Goal: Task Accomplishment & Management: Manage account settings

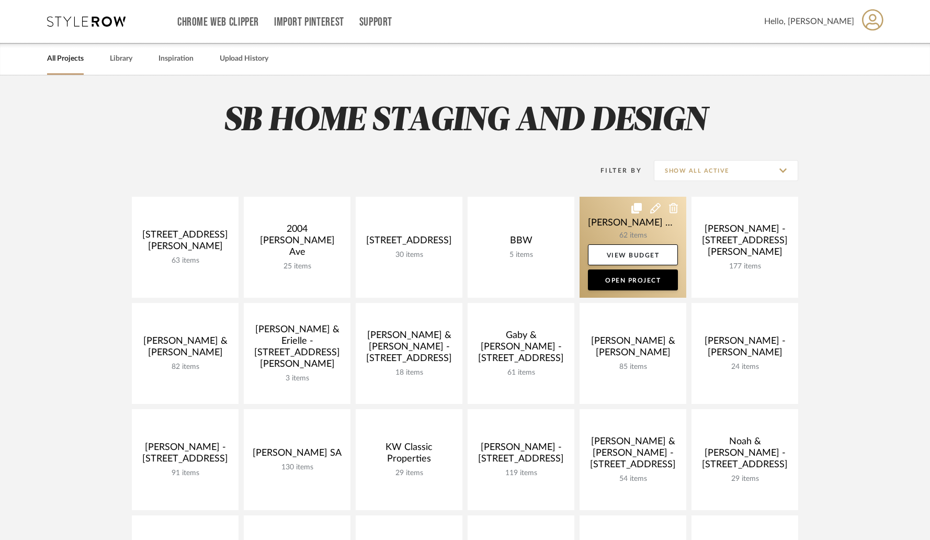
click at [587, 236] on link at bounding box center [632, 247] width 107 height 101
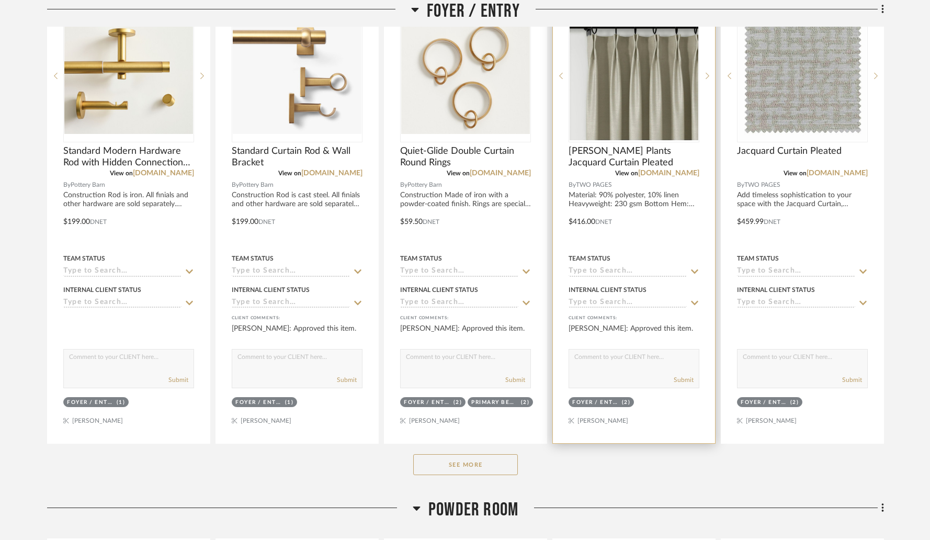
scroll to position [337, 0]
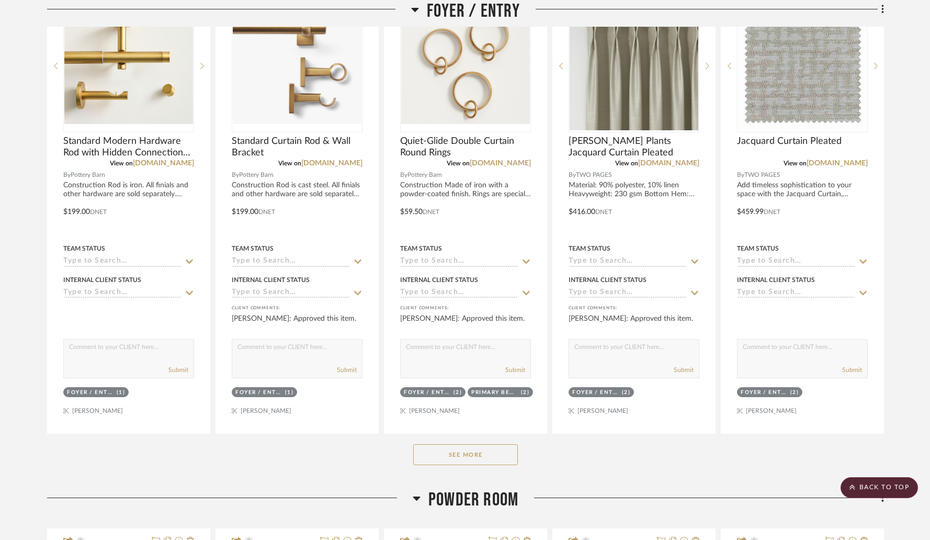
click at [477, 444] on button "See More" at bounding box center [465, 454] width 105 height 21
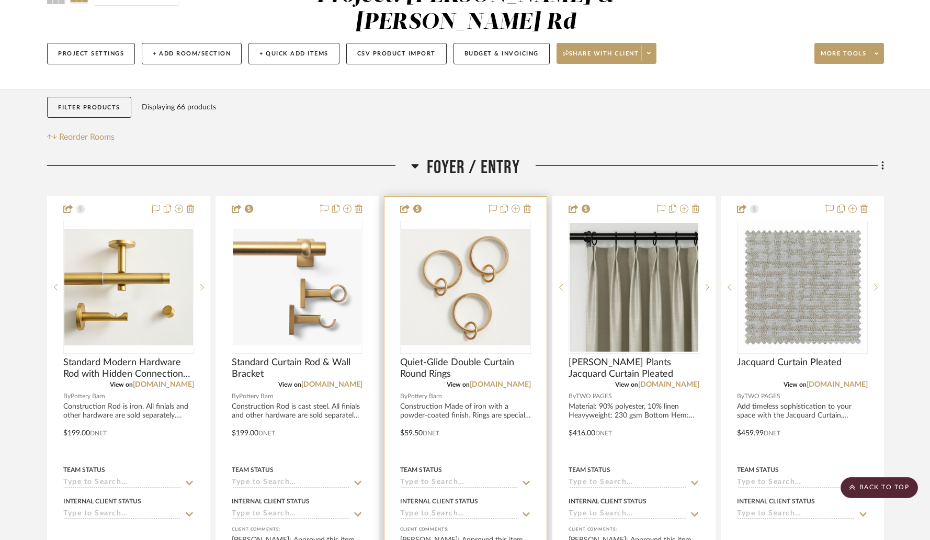
scroll to position [0, 0]
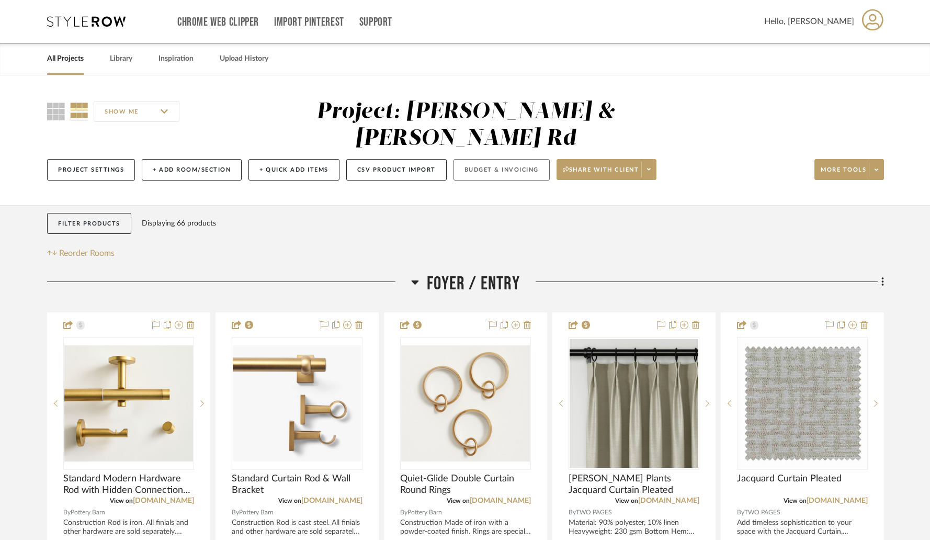
click at [507, 159] on button "Budget & Invoicing" at bounding box center [501, 169] width 96 height 21
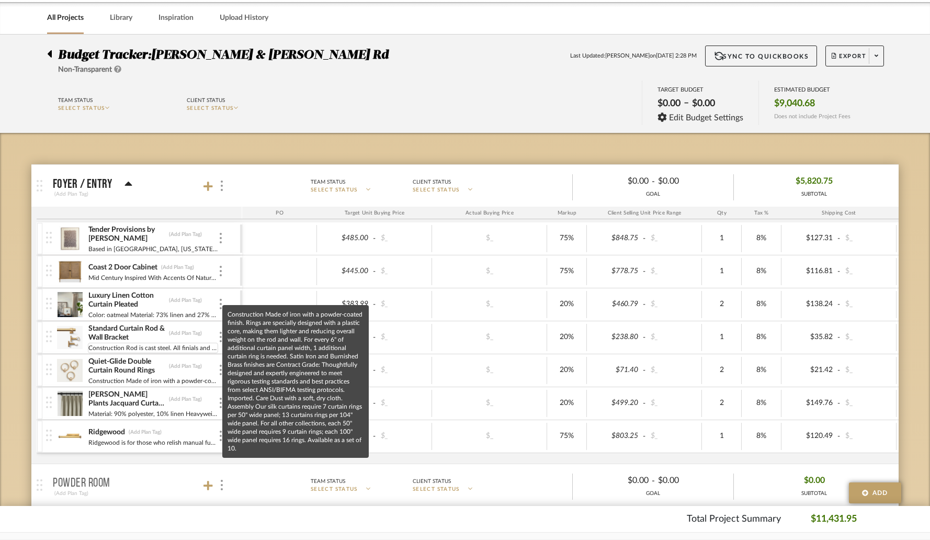
scroll to position [42, 0]
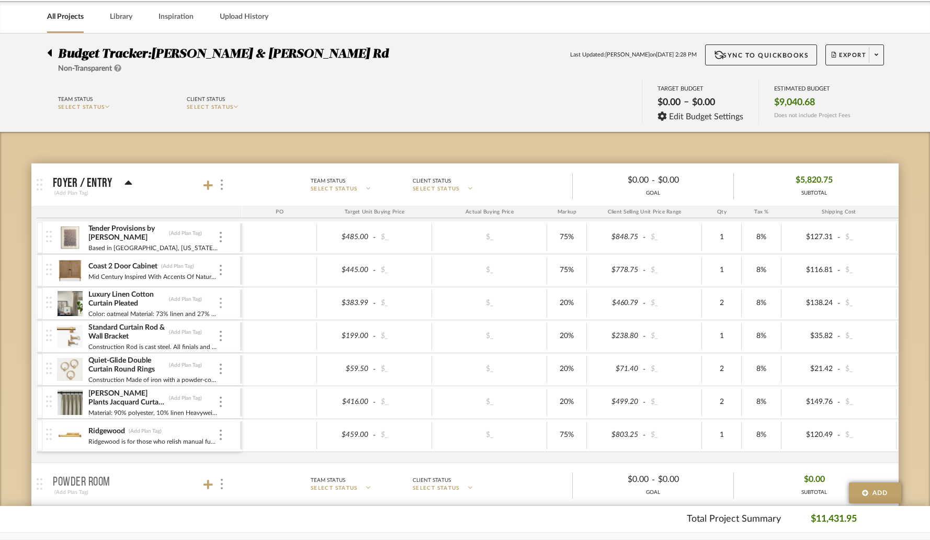
click at [220, 300] on img at bounding box center [221, 302] width 2 height 10
click at [242, 379] on span "Remove Item" at bounding box center [271, 381] width 65 height 9
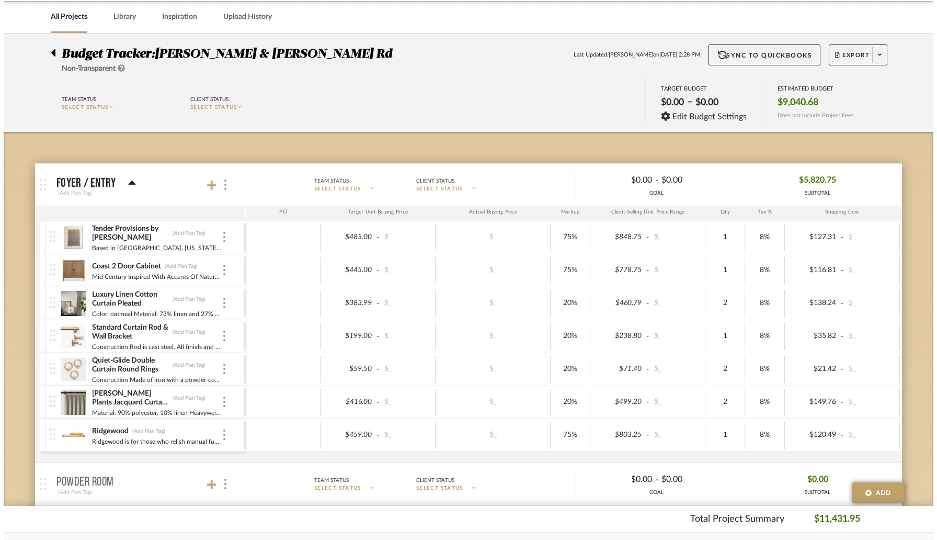
scroll to position [0, 0]
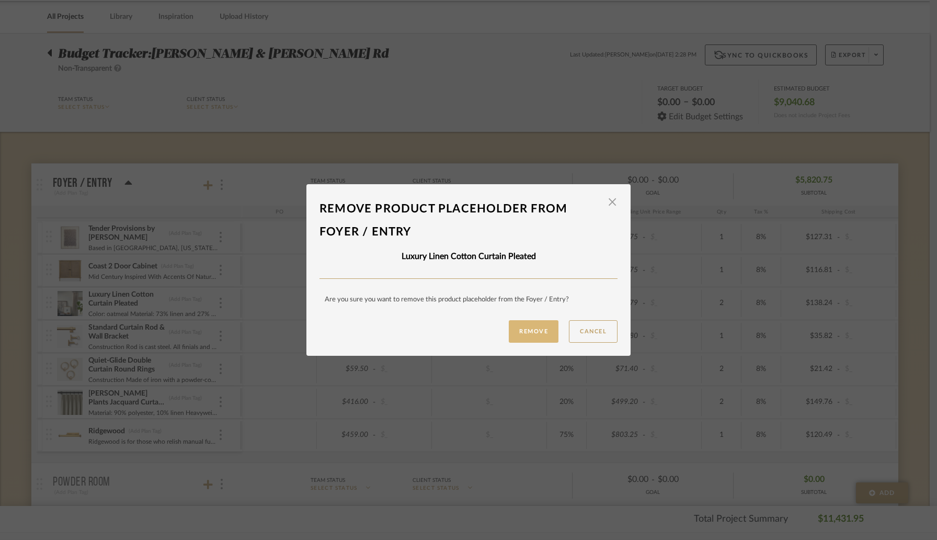
click at [537, 330] on button "Remove" at bounding box center [534, 331] width 50 height 22
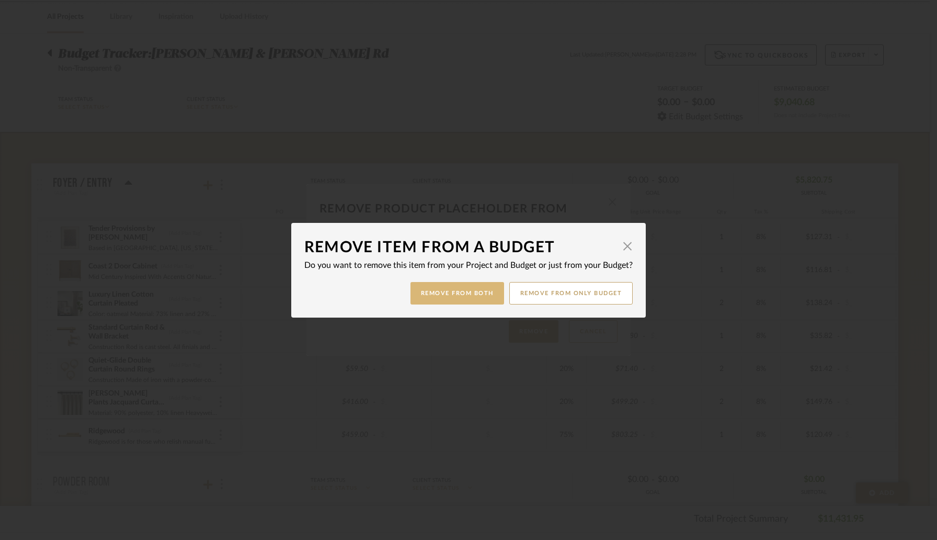
click at [475, 297] on button "Remove from Both" at bounding box center [457, 293] width 94 height 22
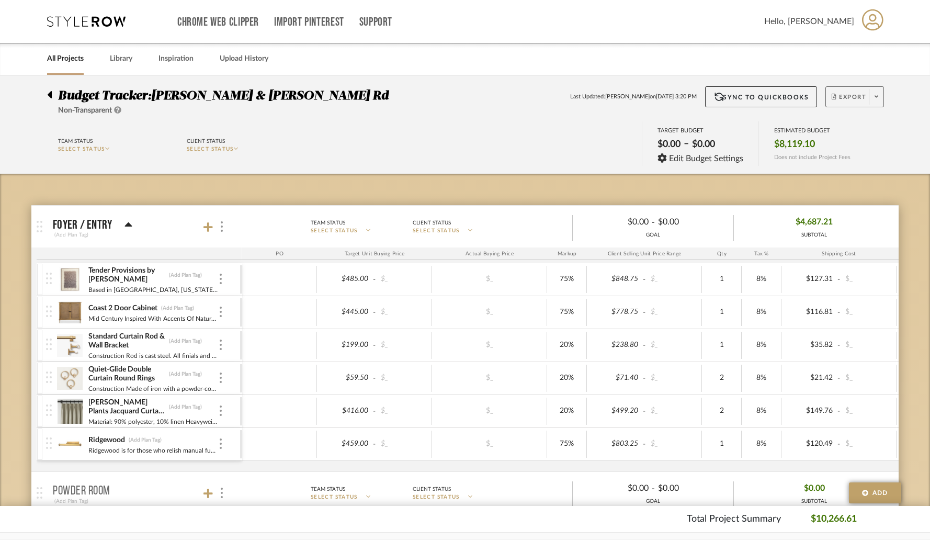
click at [854, 102] on span "Export" at bounding box center [848, 101] width 35 height 16
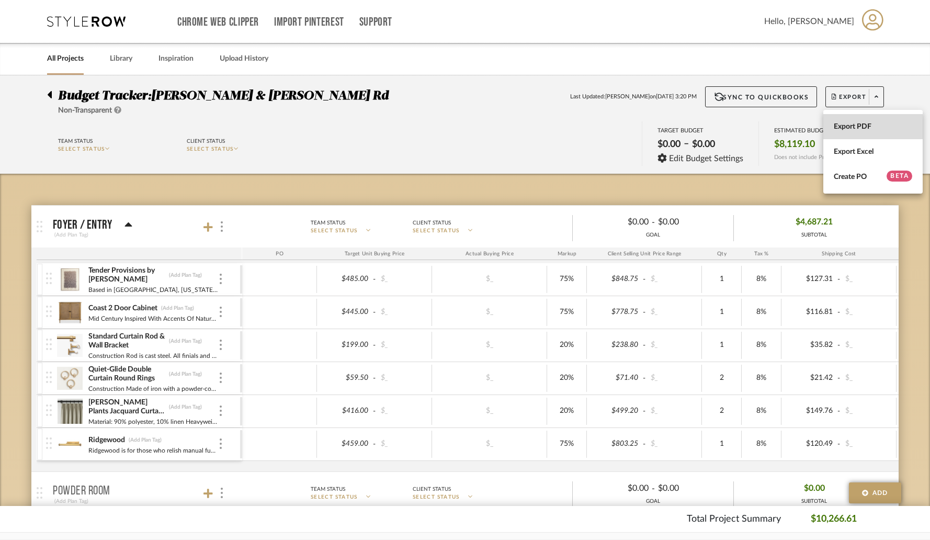
click at [853, 122] on span "Export PDF" at bounding box center [872, 126] width 78 height 9
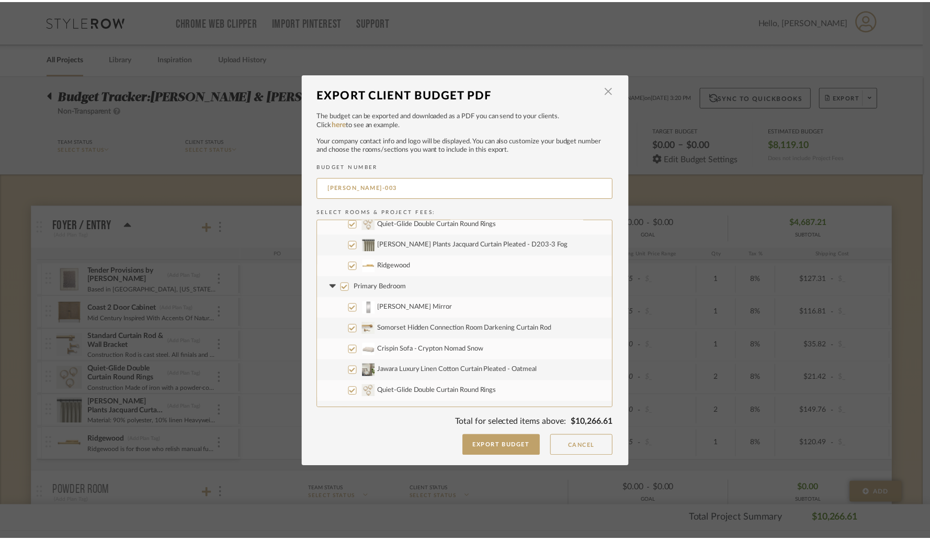
scroll to position [126, 0]
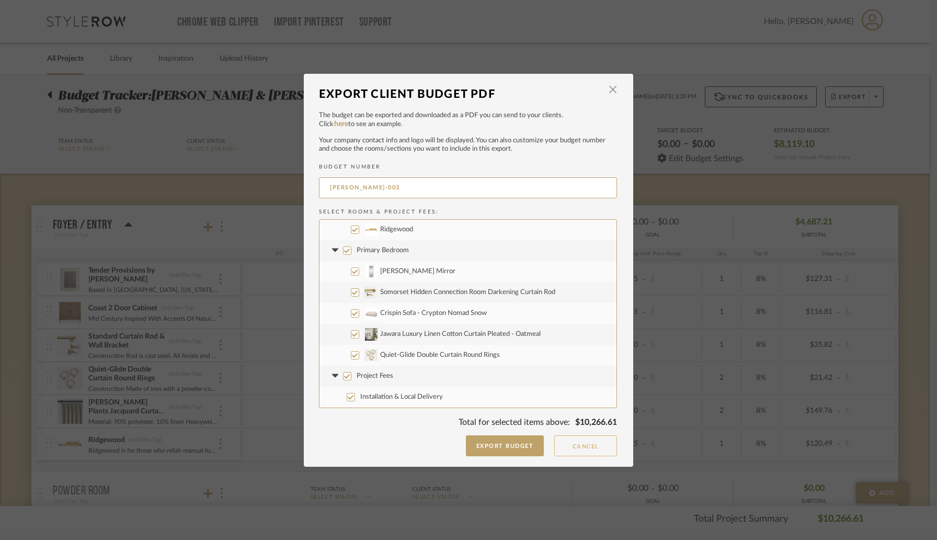
click at [576, 445] on button "Cancel" at bounding box center [585, 445] width 63 height 21
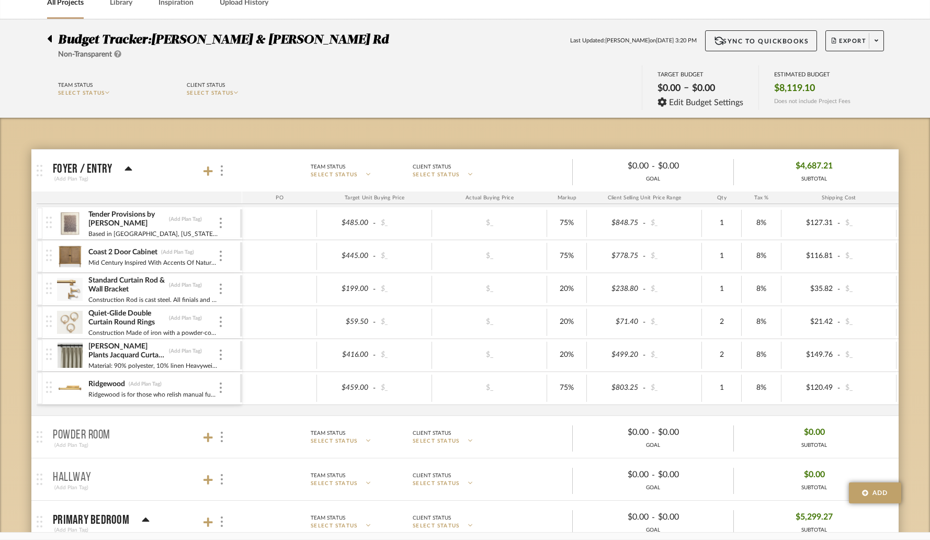
scroll to position [0, 0]
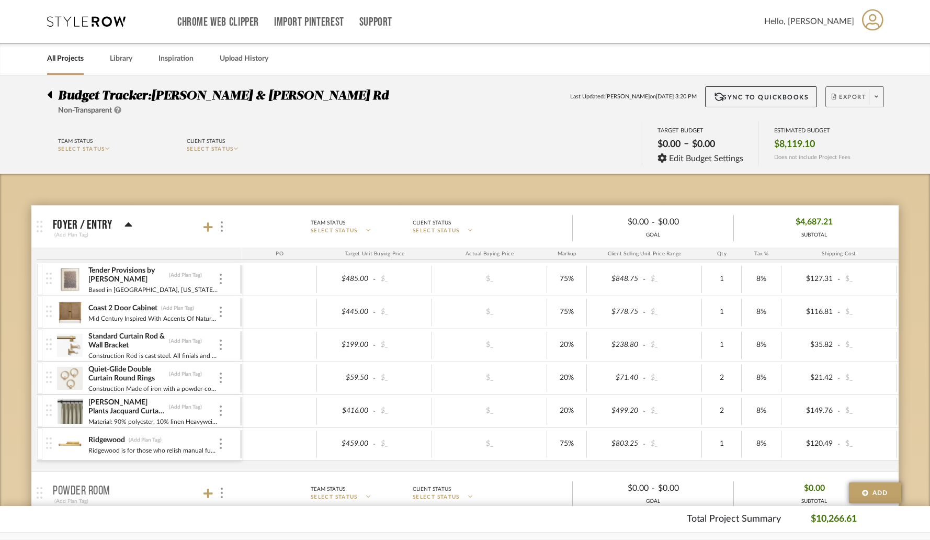
click at [849, 98] on span "Export" at bounding box center [848, 101] width 35 height 16
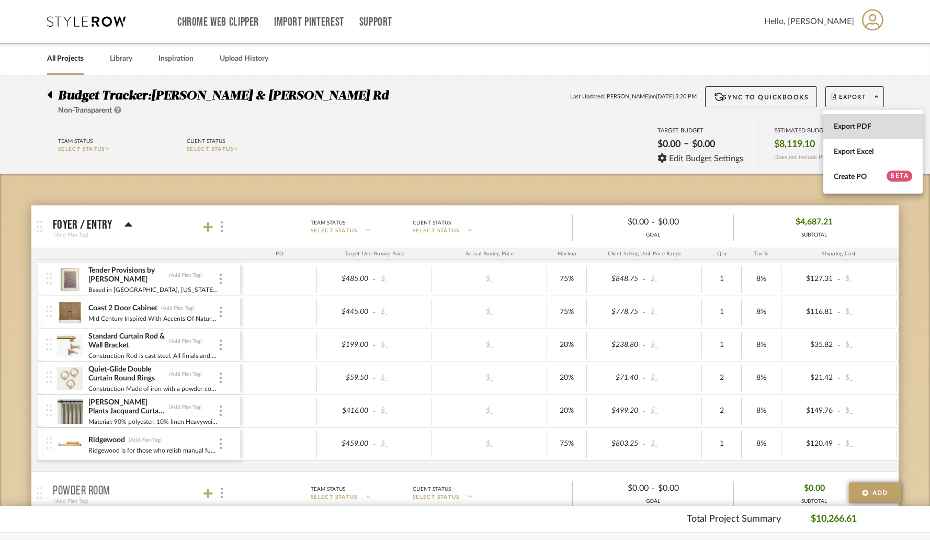
click at [845, 124] on span "Export PDF" at bounding box center [872, 126] width 78 height 9
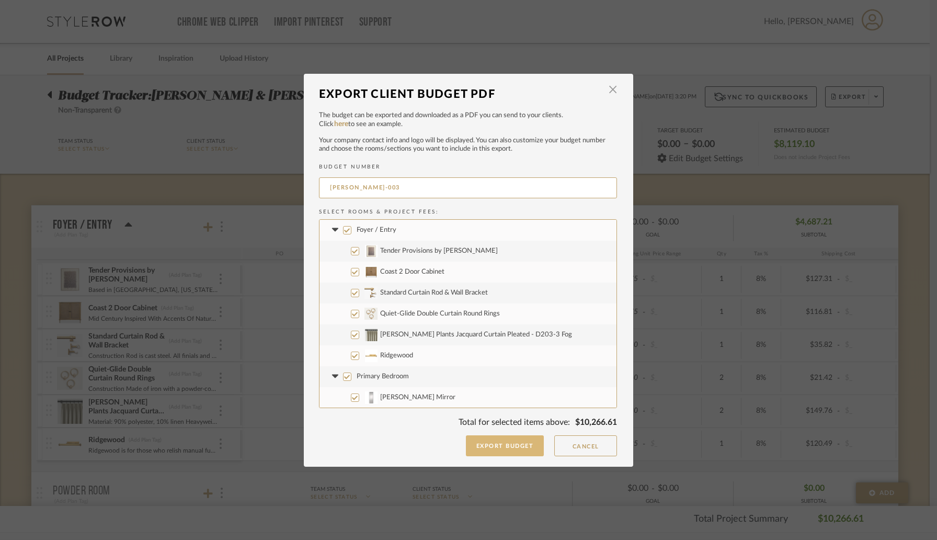
click at [501, 447] on button "Export Budget" at bounding box center [505, 445] width 78 height 21
